Goal: Task Accomplishment & Management: Complete application form

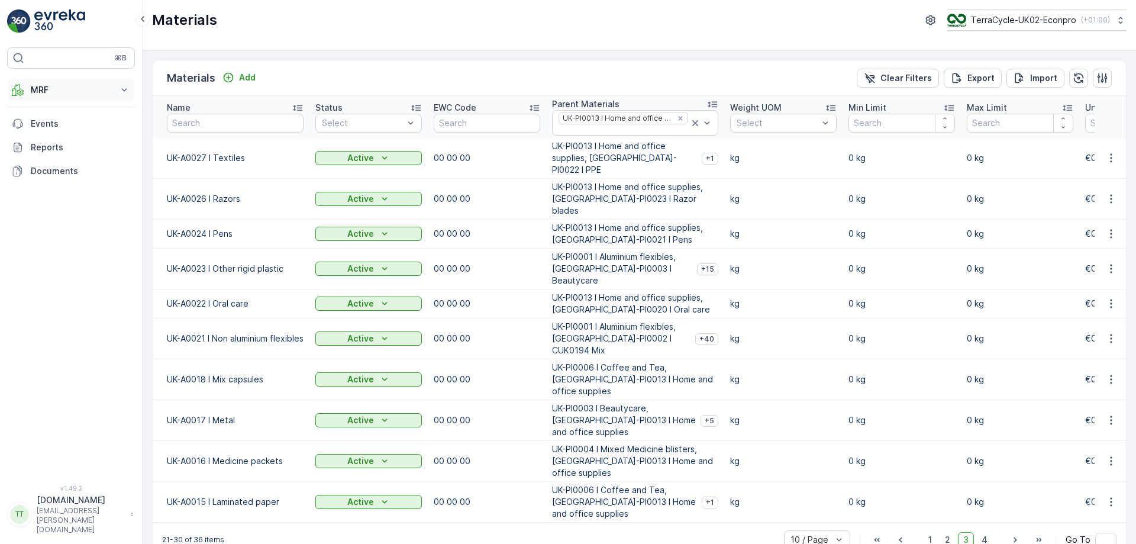
click at [102, 90] on p "MRF" at bounding box center [71, 90] width 80 height 12
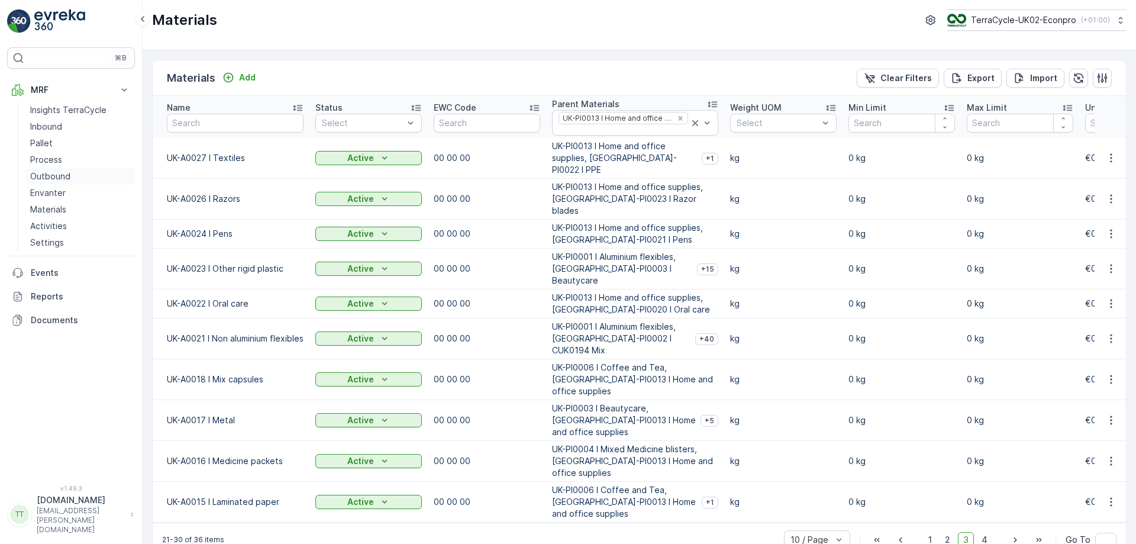
click at [61, 180] on p "Outbound" at bounding box center [50, 176] width 40 height 12
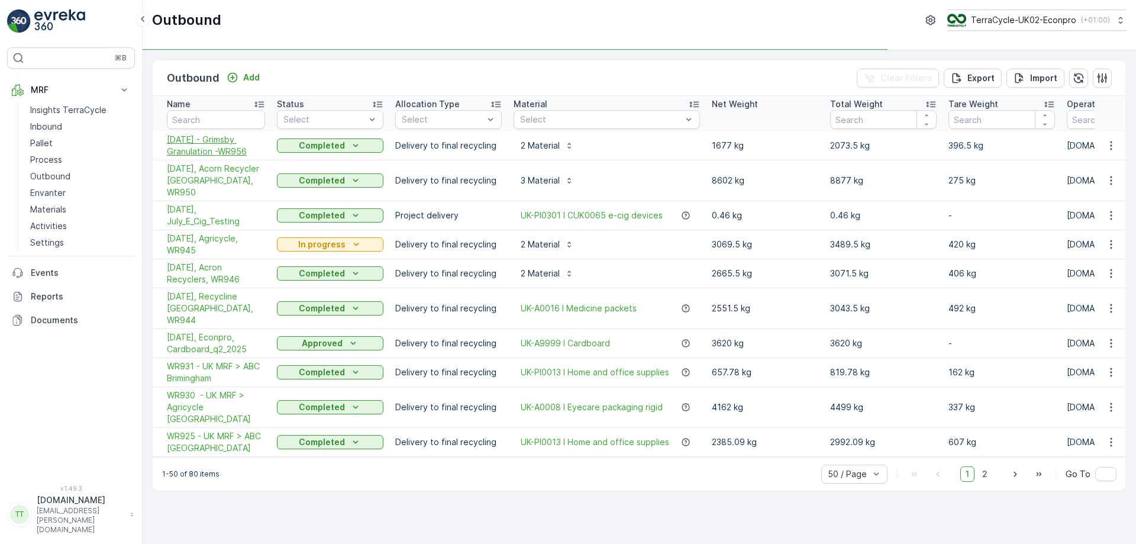
click at [215, 148] on span "[DATE] - Grimsby Granulation -WR956" at bounding box center [216, 146] width 98 height 24
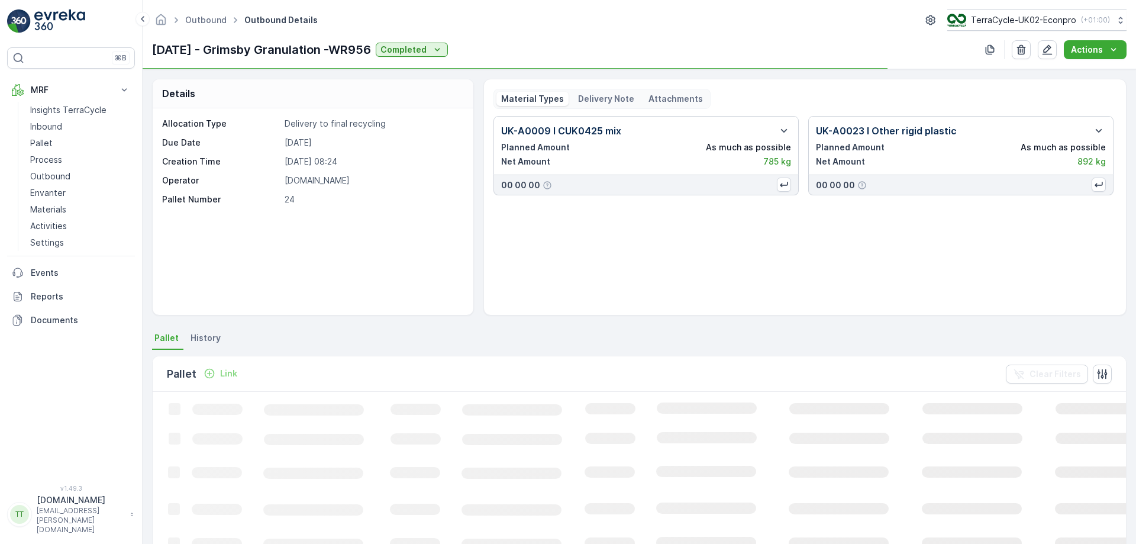
drag, startPoint x: 152, startPoint y: 45, endPoint x: 396, endPoint y: 47, distance: 243.7
click at [371, 47] on p "[DATE] - Grimsby Granulation -WR956" at bounding box center [261, 50] width 219 height 18
copy p "[DATE] - Grimsby Granulation -WR956"
click at [49, 180] on p "Outbound" at bounding box center [50, 176] width 40 height 12
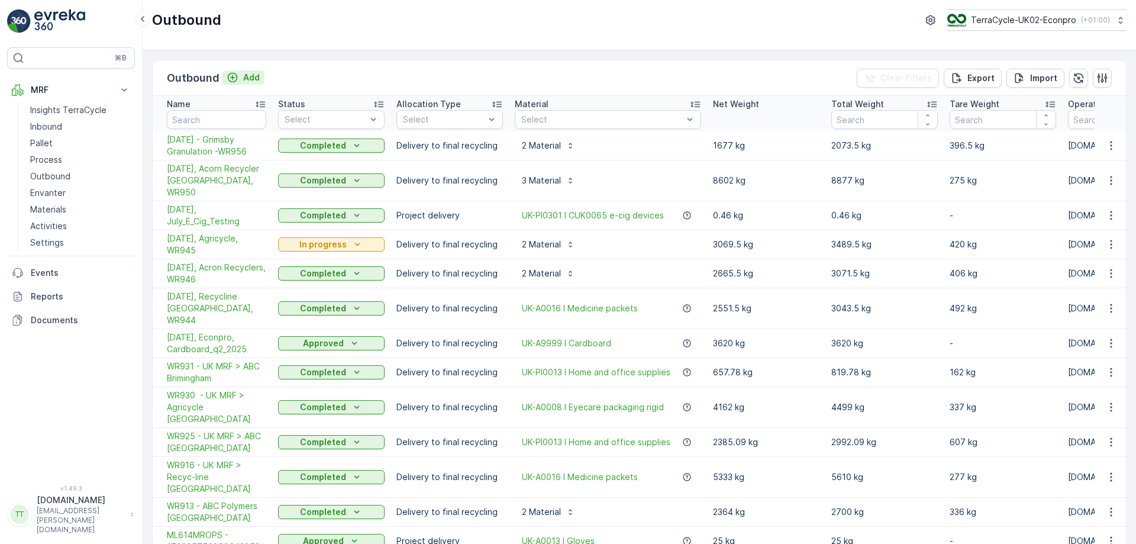
click at [253, 77] on p "Add" at bounding box center [251, 78] width 17 height 12
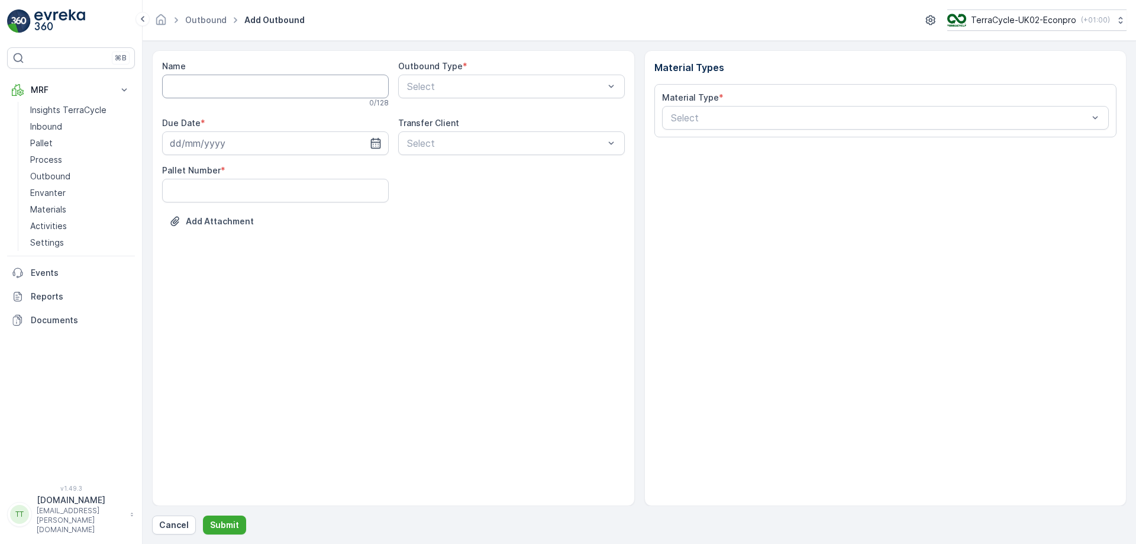
click at [190, 80] on input "Name" at bounding box center [275, 87] width 227 height 24
paste input "[DATE] - Grimsby Granulation -WR956"
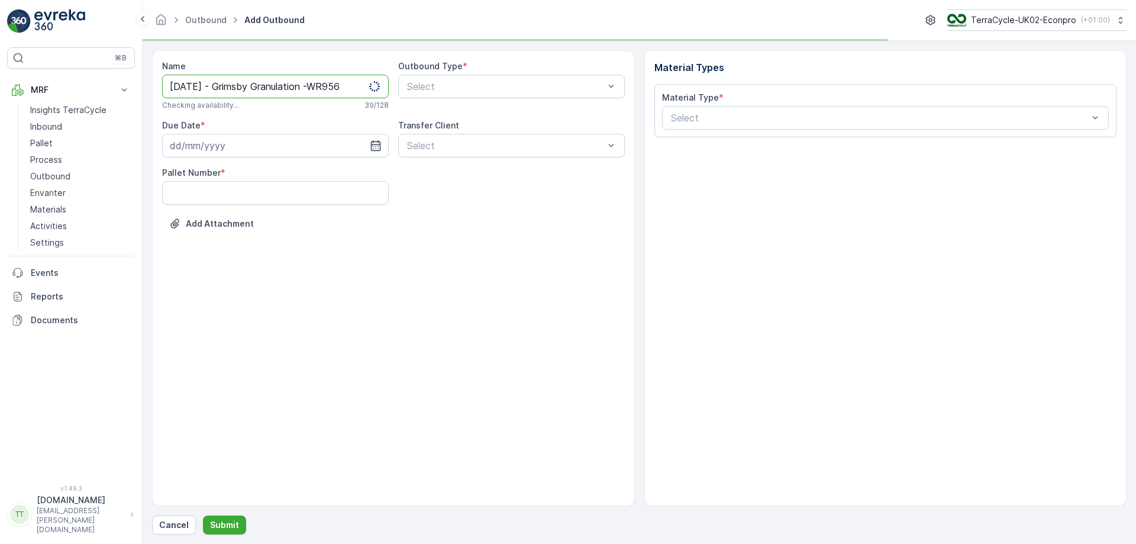
drag, startPoint x: 192, startPoint y: 84, endPoint x: 151, endPoint y: 80, distance: 41.0
click at [151, 80] on form "Name [DATE] - Grimsby Granulation -WR956 Checking availability... 39 / 128 Outb…" at bounding box center [639, 292] width 993 height 503
drag, startPoint x: 321, startPoint y: 86, endPoint x: 231, endPoint y: 80, distance: 90.1
click at [231, 80] on input "[DATE] - Grimsby Granulation -WR956" at bounding box center [275, 87] width 227 height 24
click at [281, 86] on input "[DATE] - Recycline -WR956" at bounding box center [275, 87] width 227 height 24
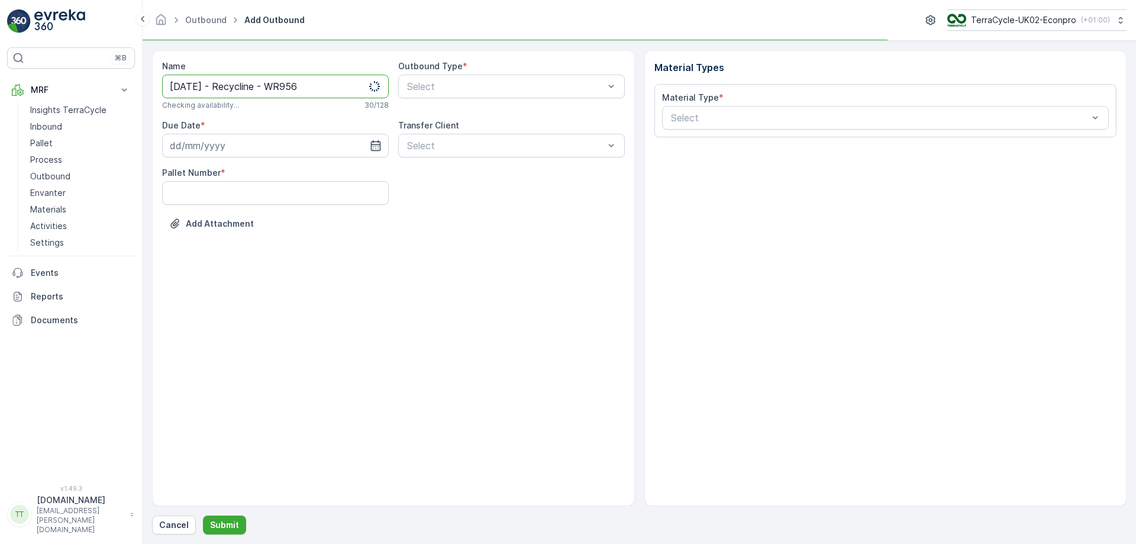
drag, startPoint x: 298, startPoint y: 88, endPoint x: 384, endPoint y: 104, distance: 87.8
click at [384, 104] on div "Name [DATE] - Recycline - WR956 Checking availability... 30 / 128" at bounding box center [275, 85] width 227 height 50
click at [332, 72] on div "Name [DATE] - Recycline - WR956 This name is available 30 / 128" at bounding box center [275, 85] width 227 height 50
click at [323, 88] on input "[DATE] - Recycline - WR956" at bounding box center [275, 87] width 227 height 24
type input "[DATE] - Recycline - WR967"
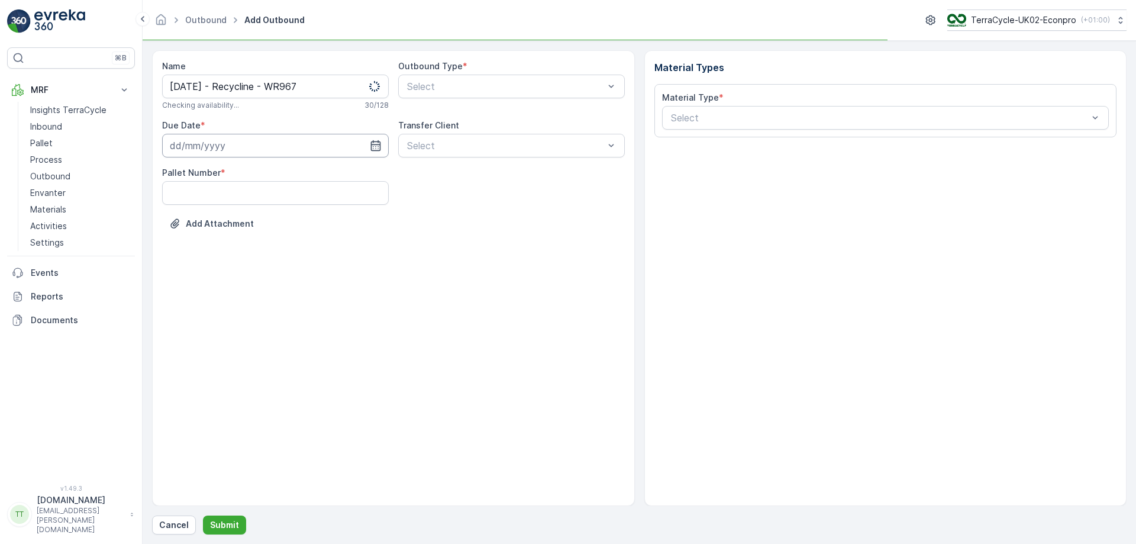
click at [208, 142] on input at bounding box center [275, 146] width 227 height 24
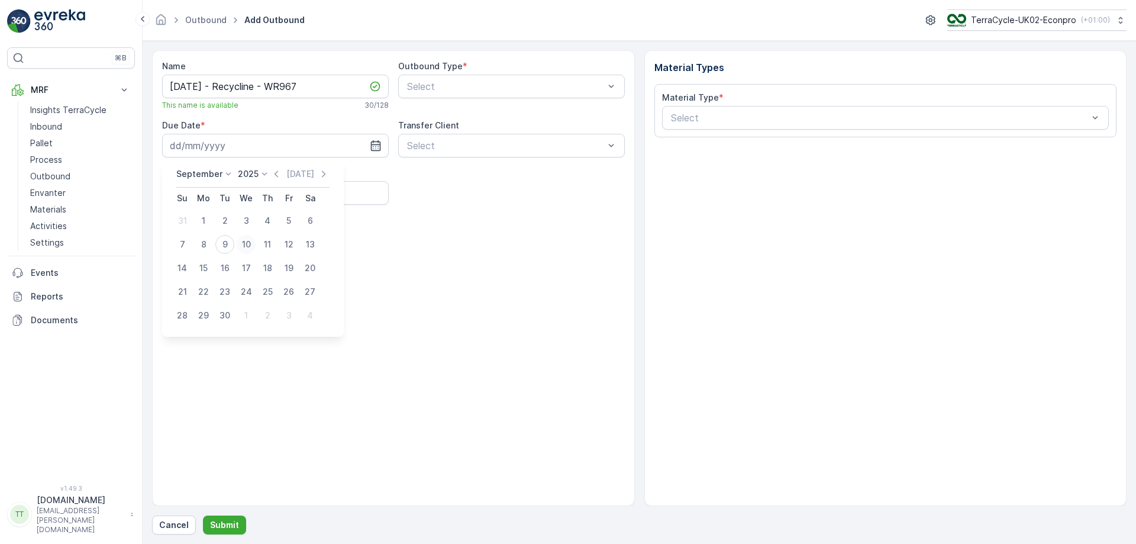
click at [243, 245] on div "10" at bounding box center [246, 244] width 19 height 19
type input "[DATE]"
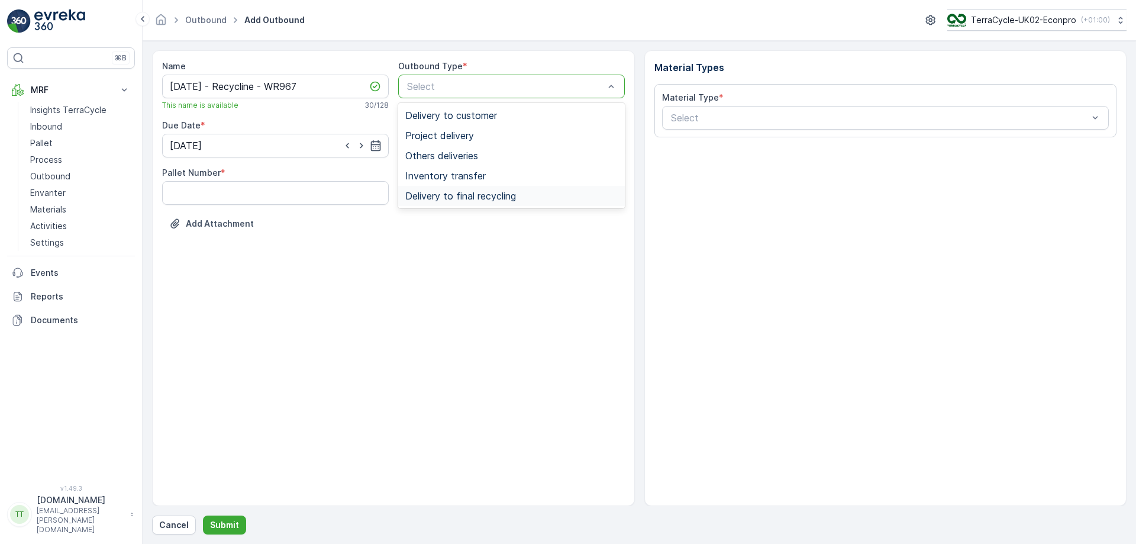
click at [434, 191] on span "Delivery to final recycling" at bounding box center [460, 195] width 111 height 11
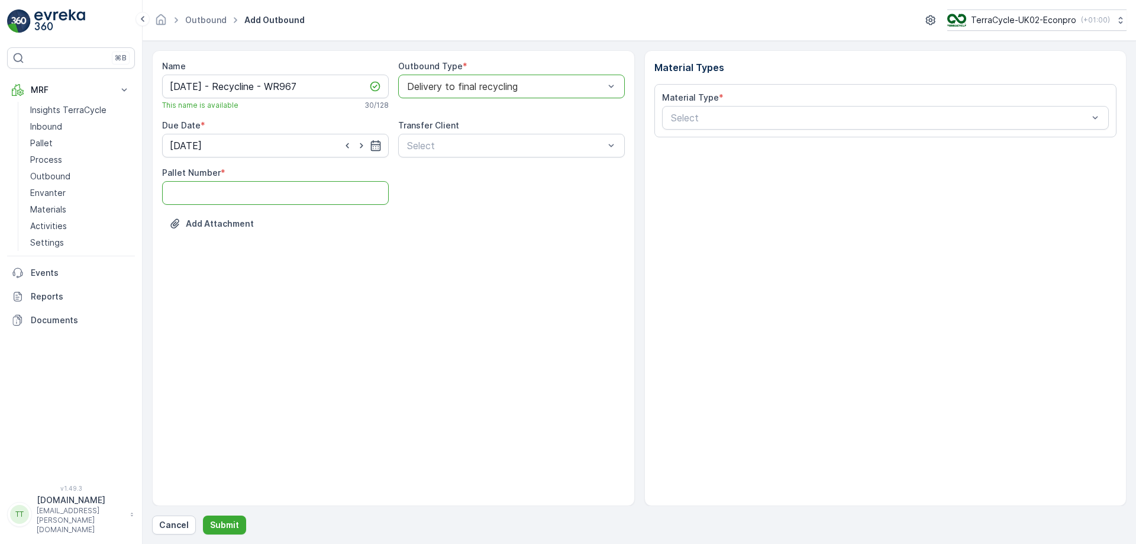
click at [274, 195] on Number "Pallet Number" at bounding box center [275, 193] width 227 height 24
type Number "24"
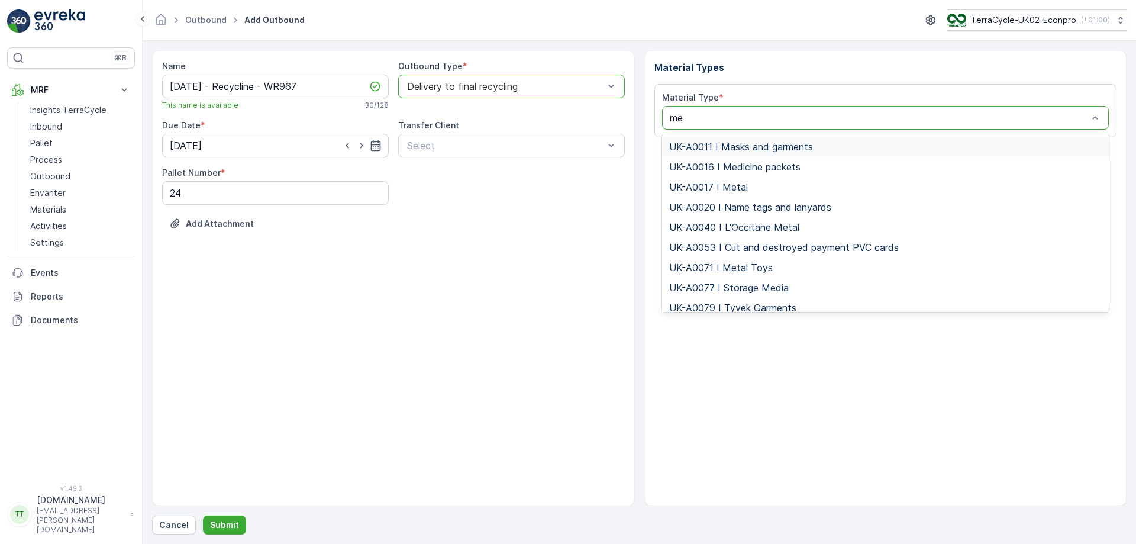
type input "med"
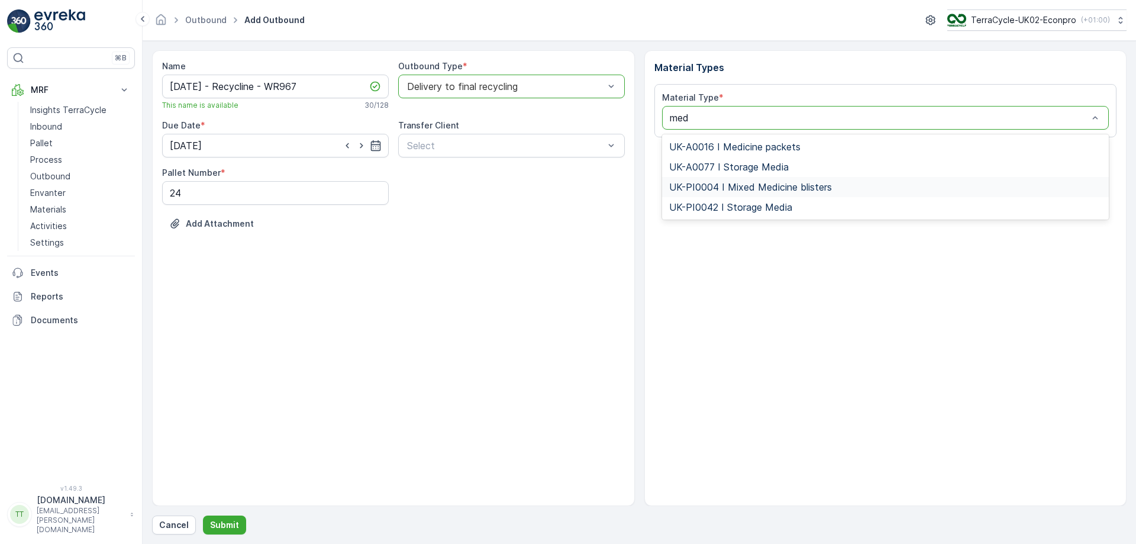
click at [768, 192] on span "UK-PI0004 I Mixed Medicine blisters" at bounding box center [750, 187] width 163 height 11
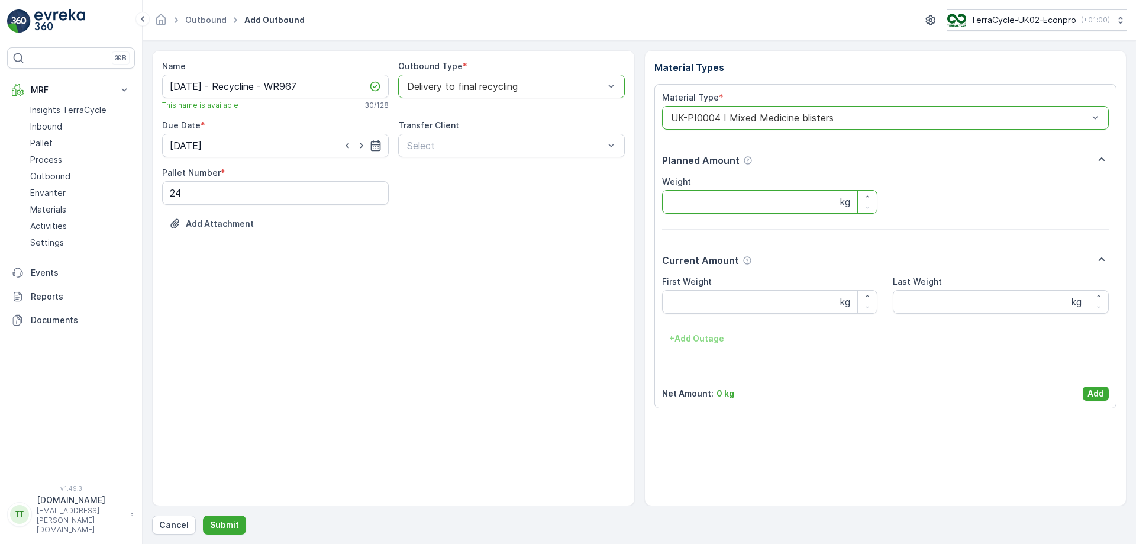
click at [716, 205] on input "Weight" at bounding box center [770, 202] width 216 height 24
type input "21"
click at [1098, 397] on p "Add" at bounding box center [1095, 393] width 17 height 12
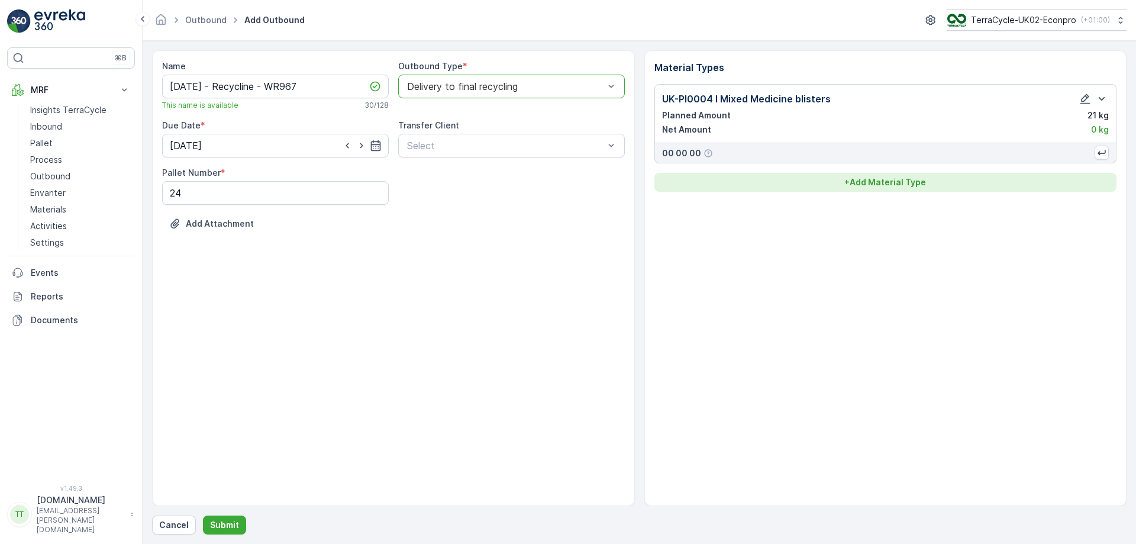
click at [875, 185] on p "+ Add Material Type" at bounding box center [885, 182] width 82 height 12
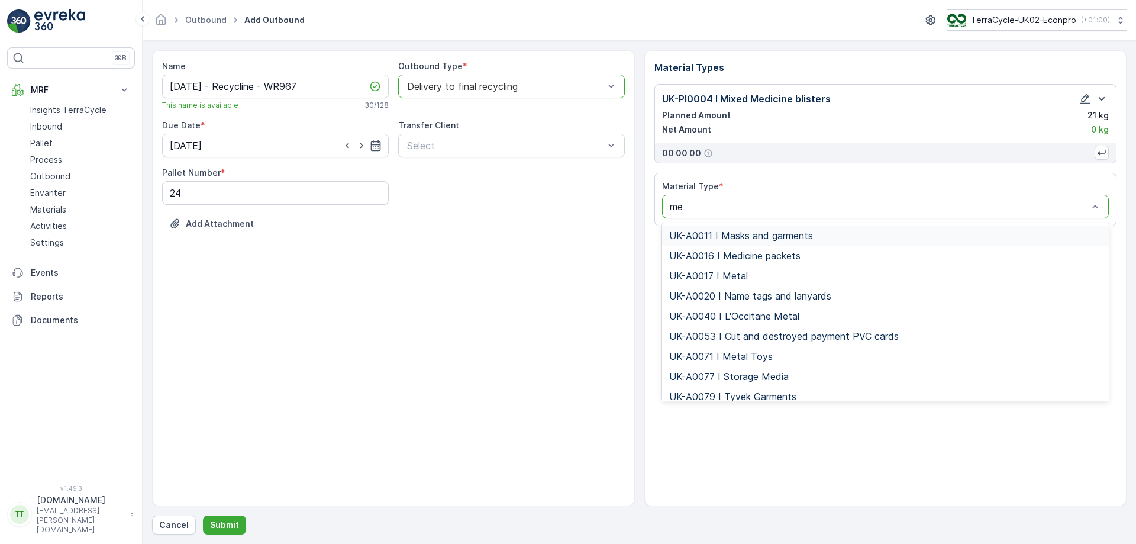
type input "med"
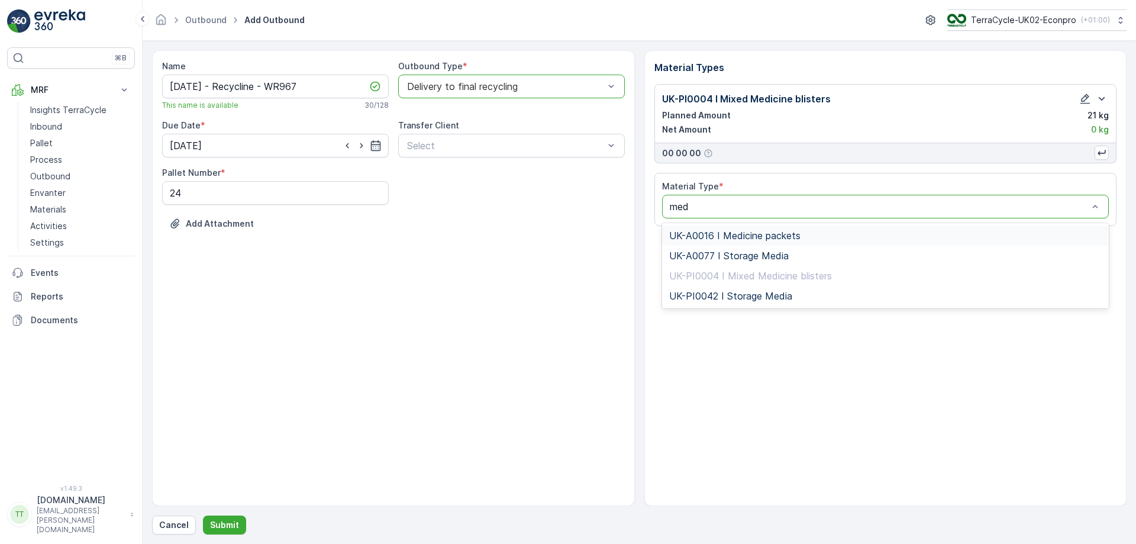
click at [736, 237] on span "UK-A0016 I Medicine packets" at bounding box center [734, 235] width 131 height 11
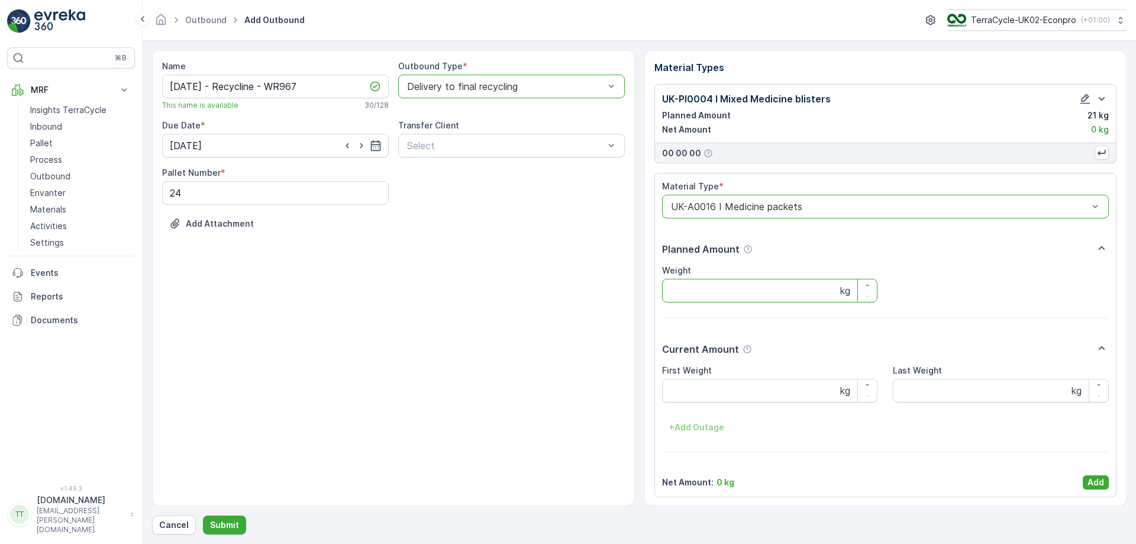
click at [738, 300] on input "Weight" at bounding box center [770, 291] width 216 height 24
type input "10"
click at [1095, 483] on p "Add" at bounding box center [1095, 482] width 17 height 12
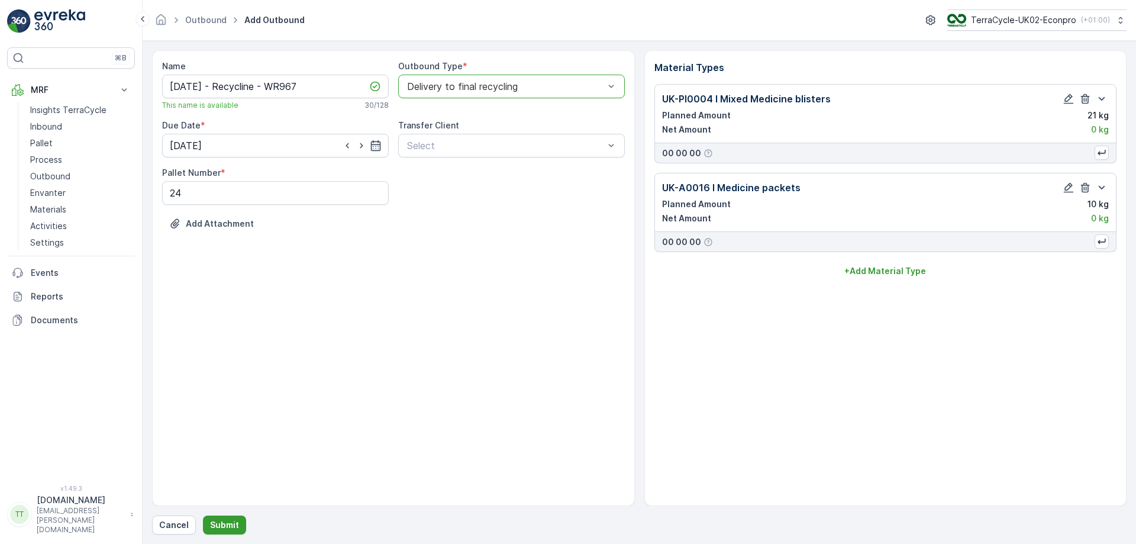
click at [222, 522] on p "Submit" at bounding box center [224, 525] width 29 height 12
